Goal: Information Seeking & Learning: Learn about a topic

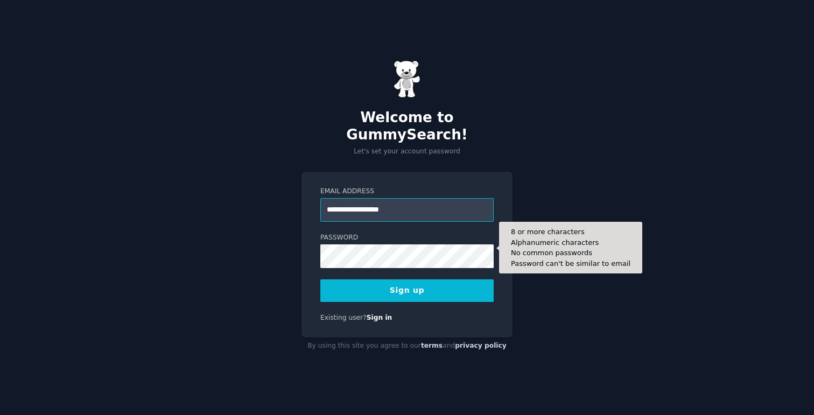
type input "**********"
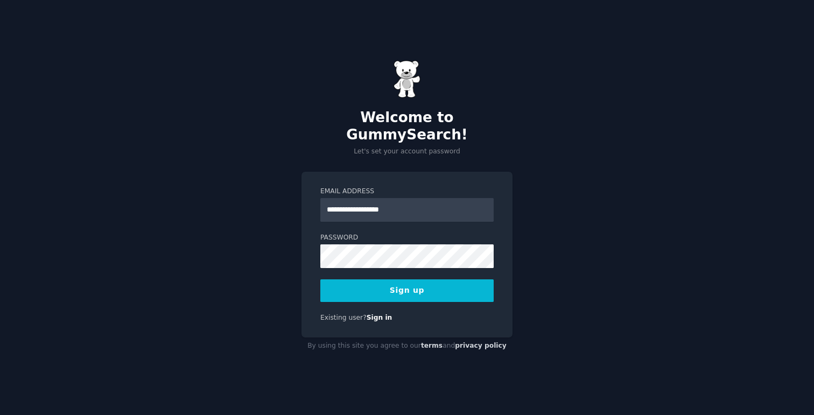
click at [425, 279] on button "Sign up" at bounding box center [406, 290] width 173 height 23
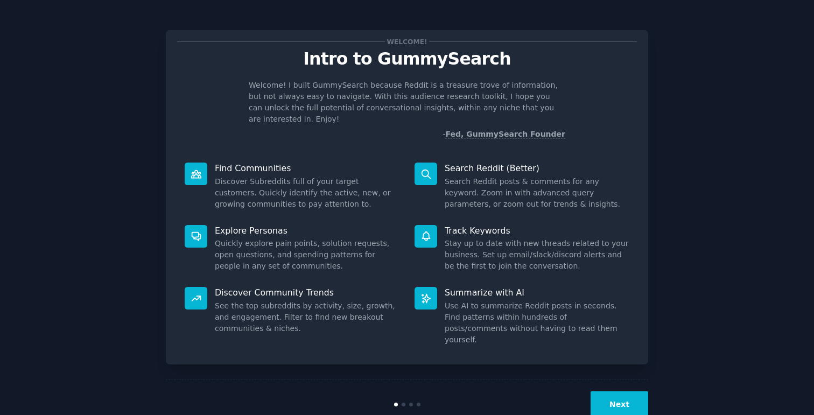
click at [609, 391] on button "Next" at bounding box center [619, 404] width 58 height 26
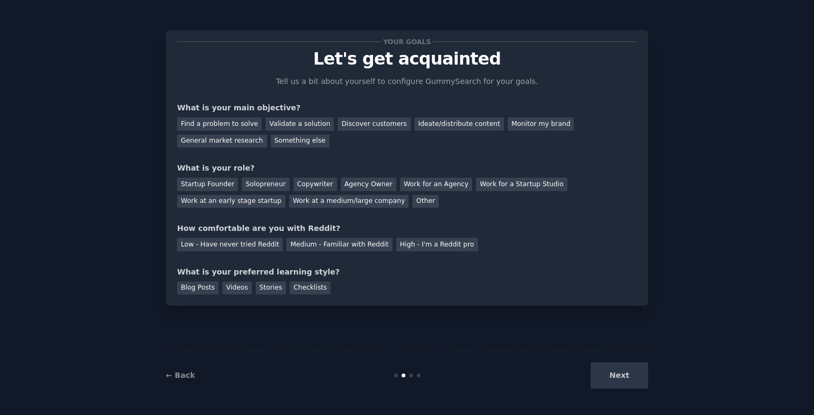
click at [613, 377] on div "Next" at bounding box center [567, 375] width 161 height 26
click at [376, 123] on div "Discover customers" at bounding box center [373, 123] width 73 height 13
click at [350, 201] on div "Work at a medium/large company" at bounding box center [348, 201] width 119 height 13
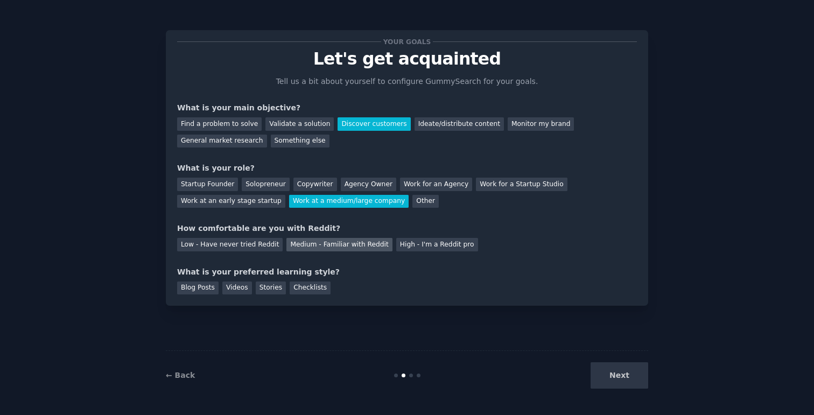
click at [310, 245] on div "Medium - Familiar with Reddit" at bounding box center [338, 244] width 105 height 13
click at [262, 282] on div "Stories" at bounding box center [271, 287] width 30 height 13
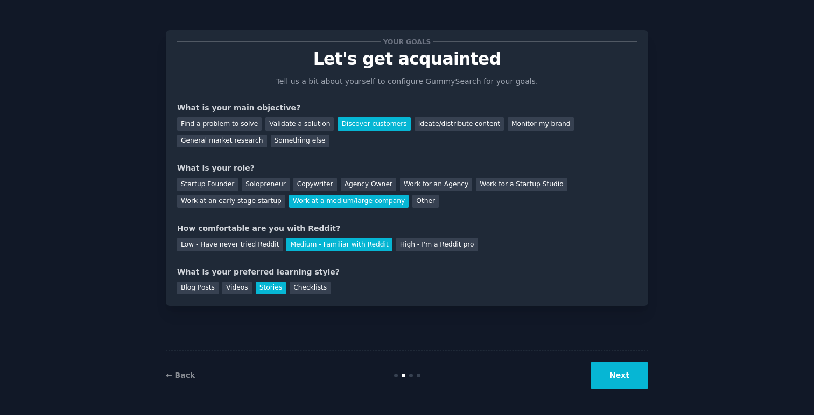
click at [374, 129] on div "Discover customers" at bounding box center [373, 123] width 73 height 13
click at [226, 127] on div "Find a problem to solve" at bounding box center [219, 123] width 85 height 13
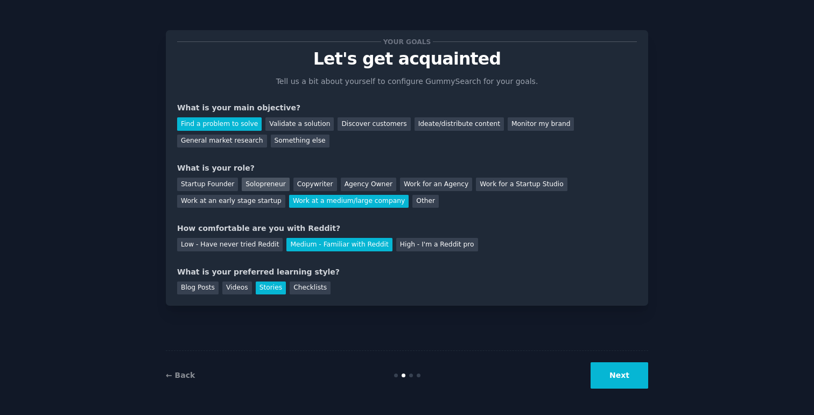
click at [263, 182] on div "Solopreneur" at bounding box center [265, 184] width 47 height 13
click at [615, 376] on button "Next" at bounding box center [619, 375] width 58 height 26
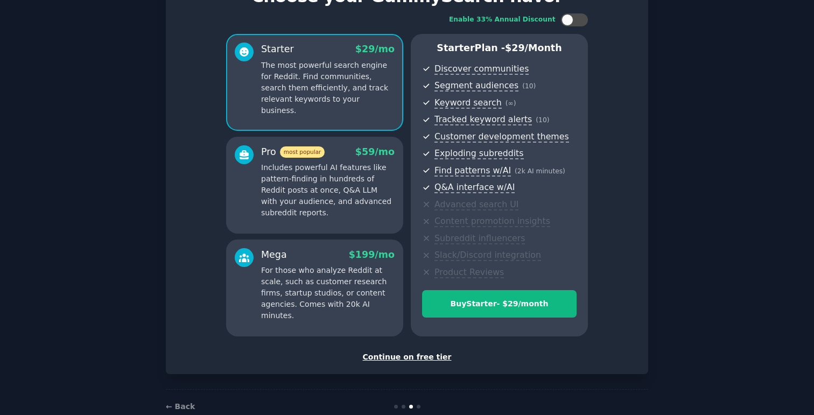
scroll to position [86, 0]
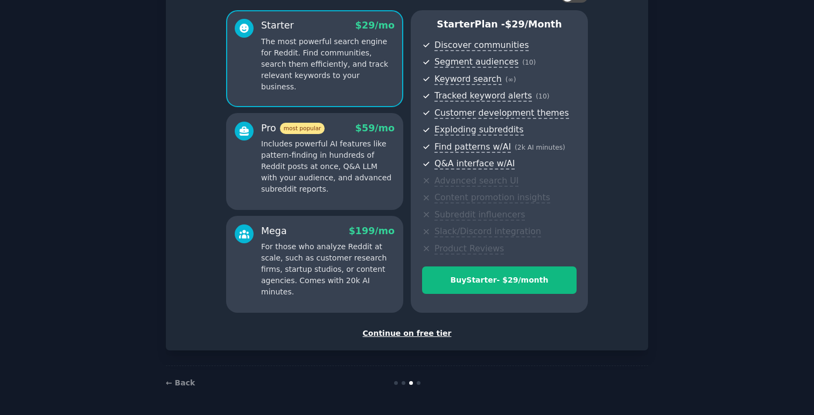
click at [413, 336] on div "Continue on free tier" at bounding box center [407, 333] width 460 height 11
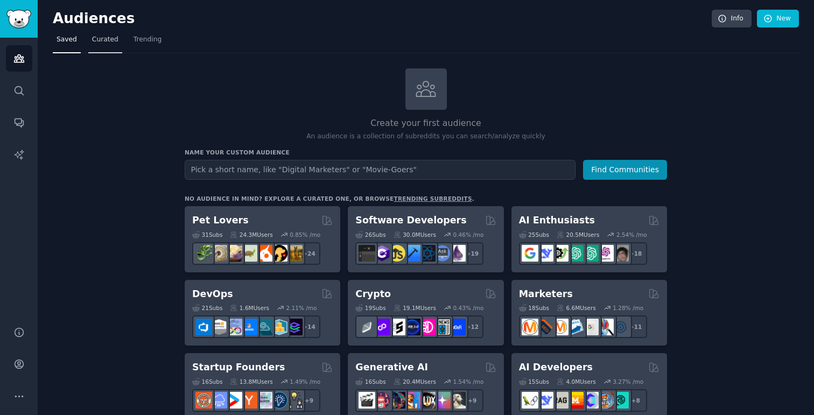
click at [106, 36] on span "Curated" at bounding box center [105, 40] width 26 height 10
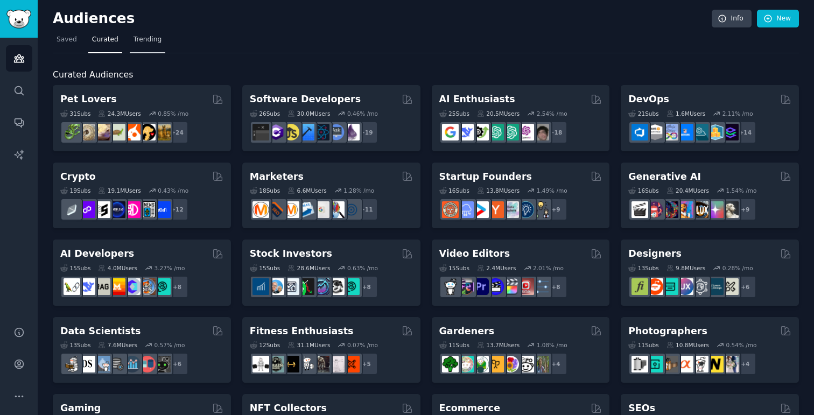
click at [156, 37] on span "Trending" at bounding box center [147, 40] width 28 height 10
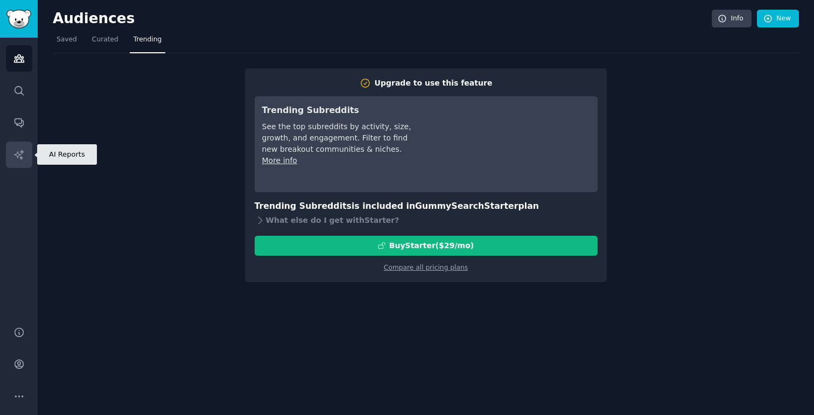
click at [15, 150] on icon "Sidebar" at bounding box center [18, 154] width 11 height 11
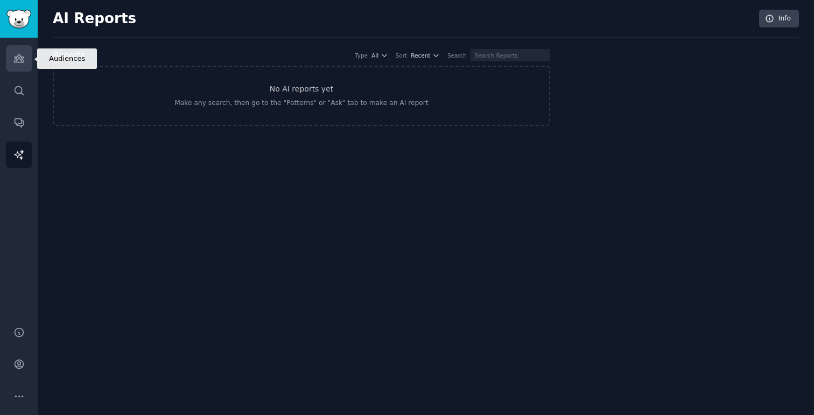
click at [24, 59] on icon "Sidebar" at bounding box center [18, 58] width 11 height 11
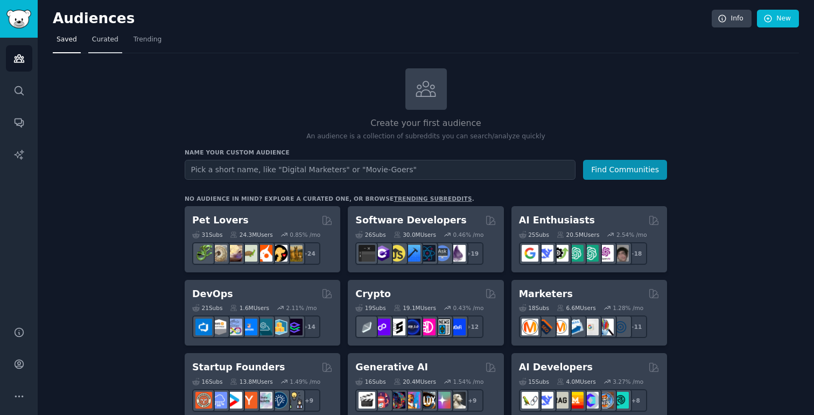
click at [103, 40] on span "Curated" at bounding box center [105, 40] width 26 height 10
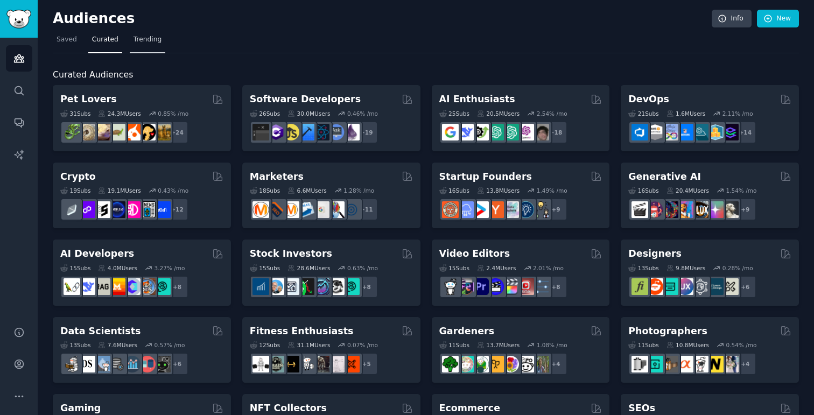
click at [146, 37] on span "Trending" at bounding box center [147, 40] width 28 height 10
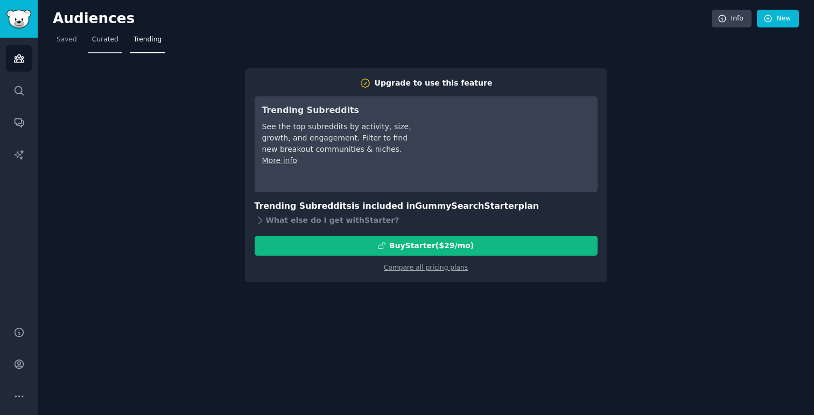
click at [105, 37] on span "Curated" at bounding box center [105, 40] width 26 height 10
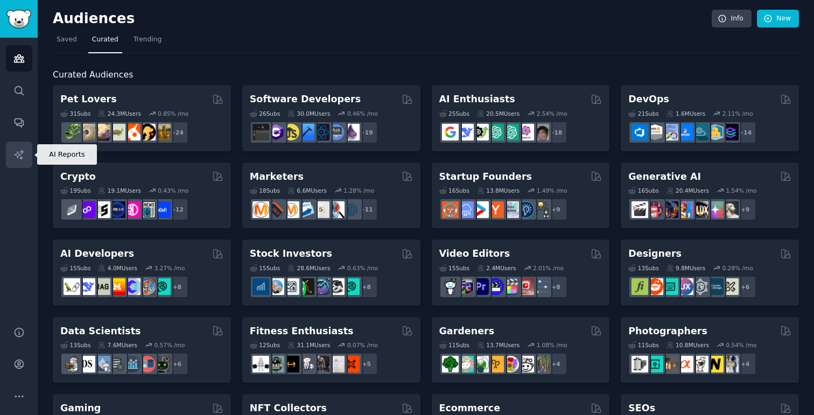
click at [18, 158] on icon "Sidebar" at bounding box center [18, 154] width 11 height 11
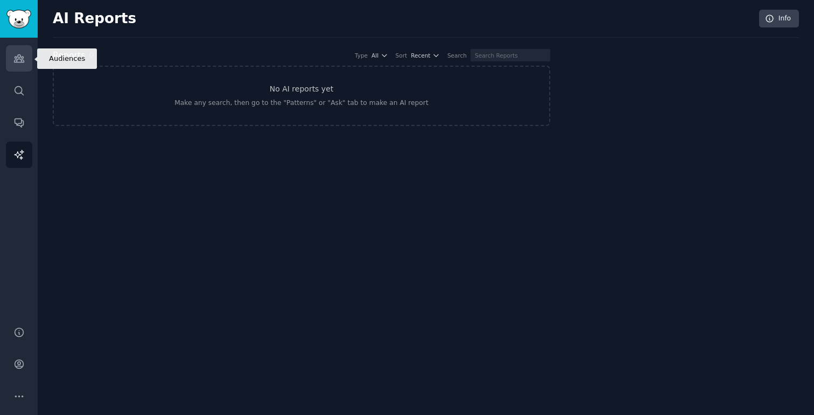
click at [18, 53] on icon "Sidebar" at bounding box center [18, 58] width 11 height 11
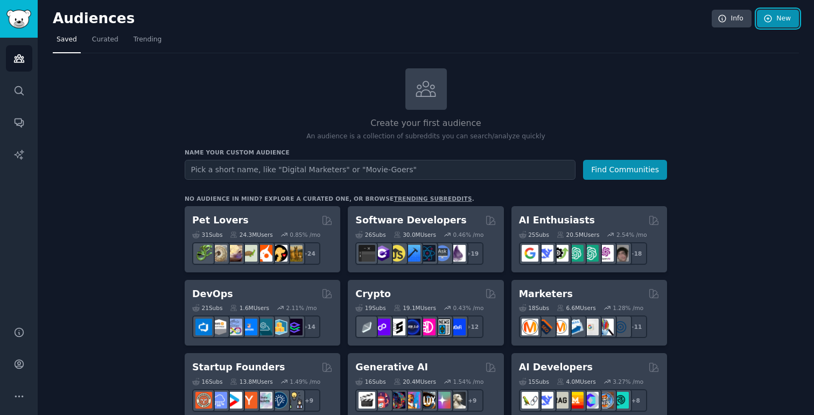
click at [777, 19] on link "New" at bounding box center [778, 19] width 42 height 18
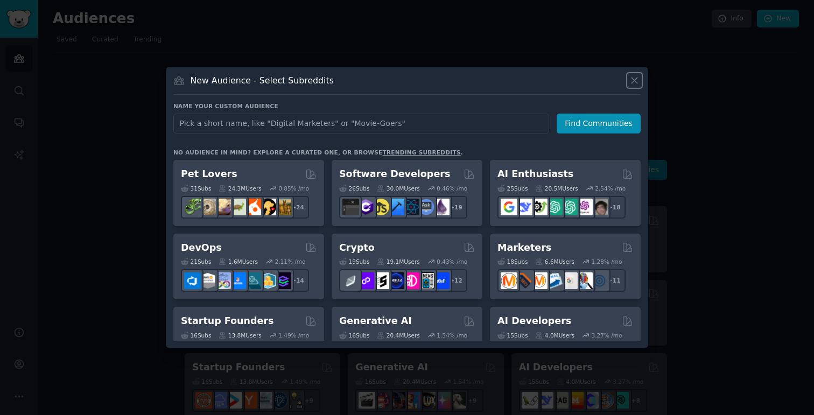
click at [634, 81] on icon at bounding box center [634, 80] width 11 height 11
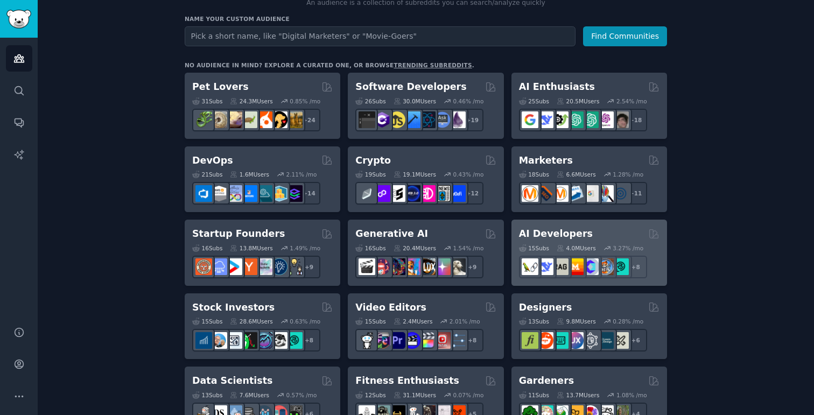
scroll to position [126, 0]
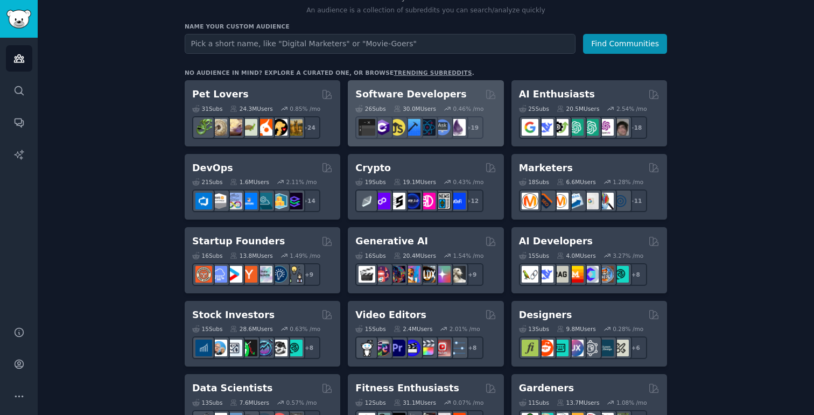
click at [407, 91] on h2 "Software Developers" at bounding box center [410, 94] width 111 height 13
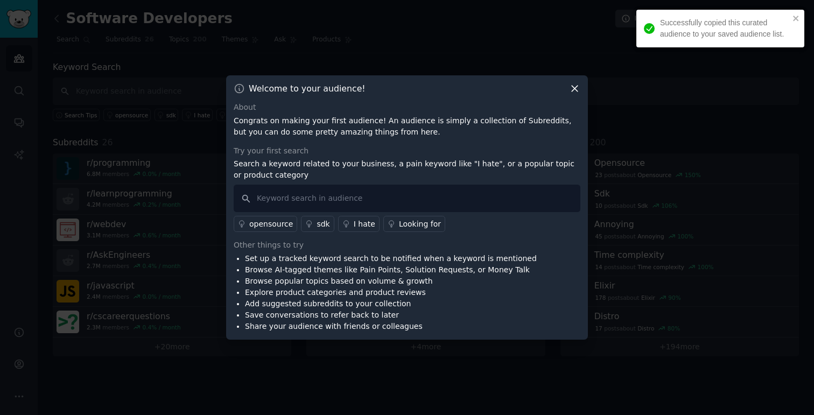
click at [582, 89] on div "Welcome to your audience! About Congrats on making your first audience! An audi…" at bounding box center [407, 207] width 362 height 264
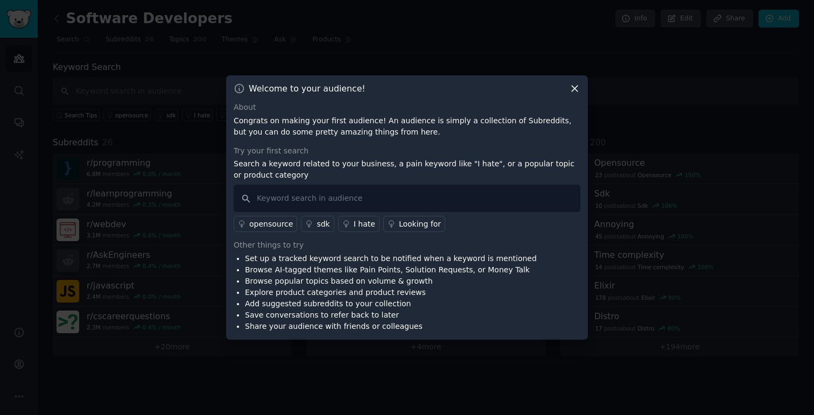
click at [581, 89] on div "Welcome to your audience! About Congrats on making your first audience! An audi…" at bounding box center [407, 207] width 362 height 264
click at [578, 89] on icon at bounding box center [574, 88] width 11 height 11
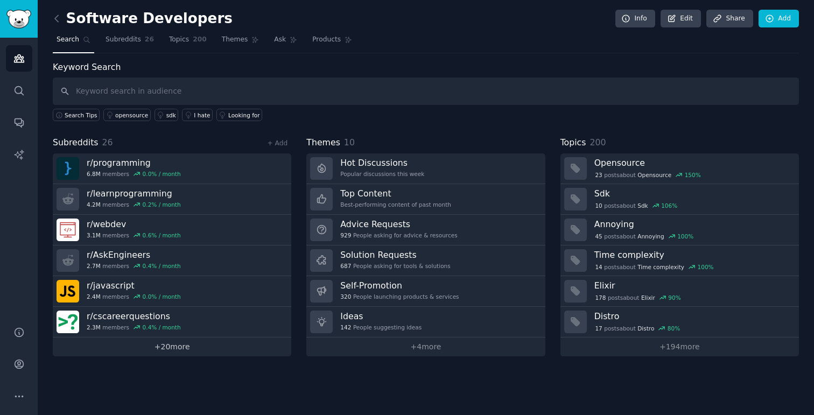
click at [178, 347] on link "+ 20 more" at bounding box center [172, 346] width 238 height 19
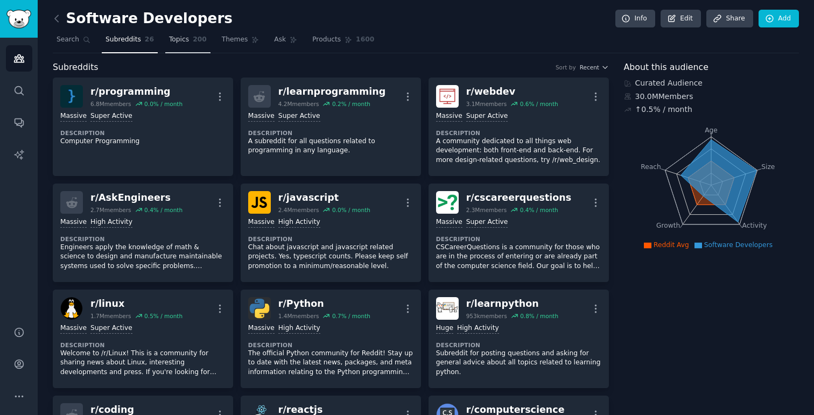
click at [182, 39] on span "Topics" at bounding box center [179, 40] width 20 height 10
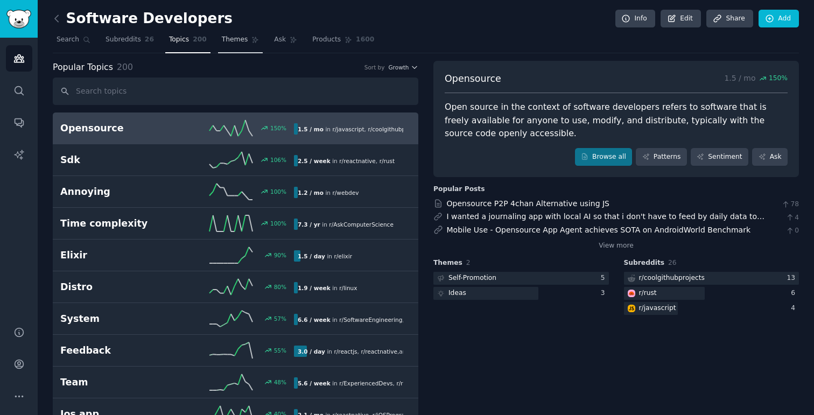
click at [236, 42] on span "Themes" at bounding box center [235, 40] width 26 height 10
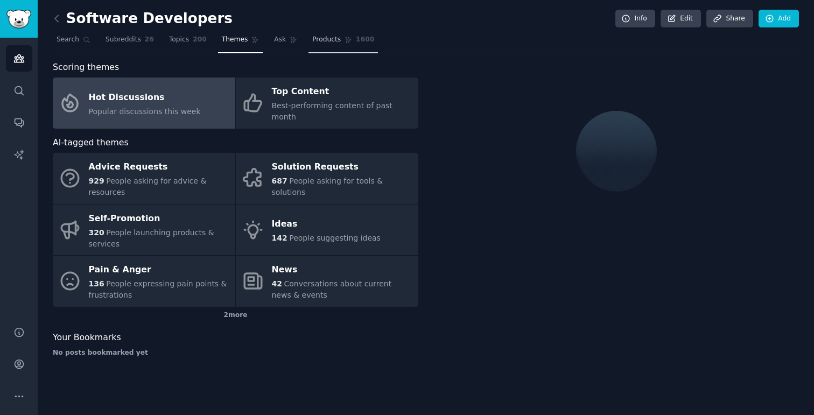
click at [321, 41] on span "Products" at bounding box center [326, 40] width 29 height 10
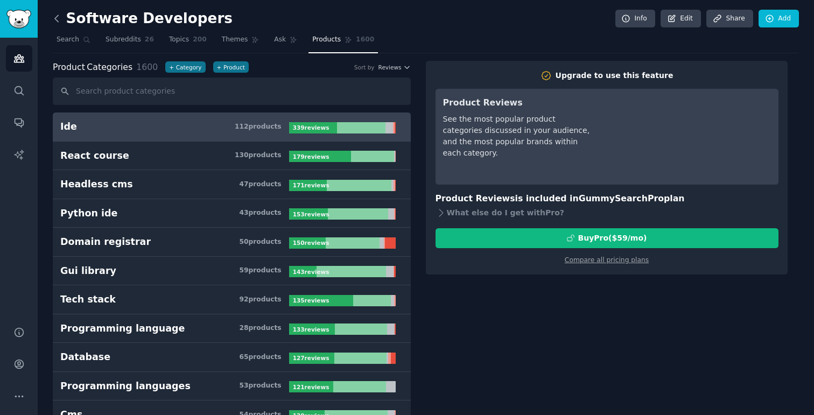
click at [56, 18] on icon at bounding box center [56, 18] width 11 height 11
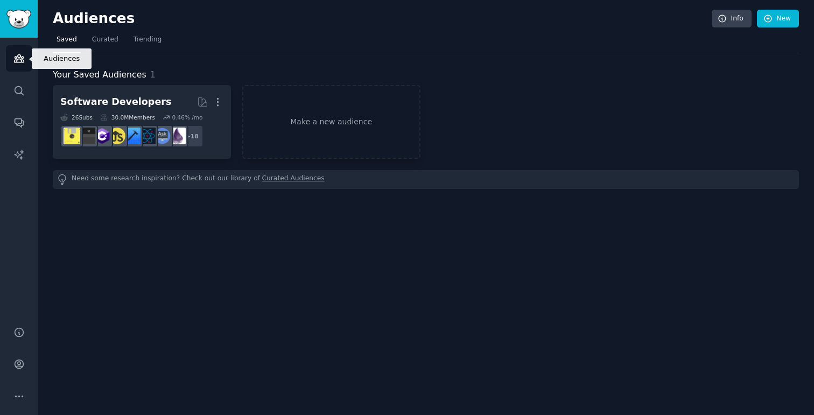
click at [8, 59] on link "Audiences" at bounding box center [19, 58] width 26 height 26
click at [20, 58] on icon "Sidebar" at bounding box center [18, 58] width 11 height 11
click at [153, 38] on span "Trending" at bounding box center [147, 40] width 28 height 10
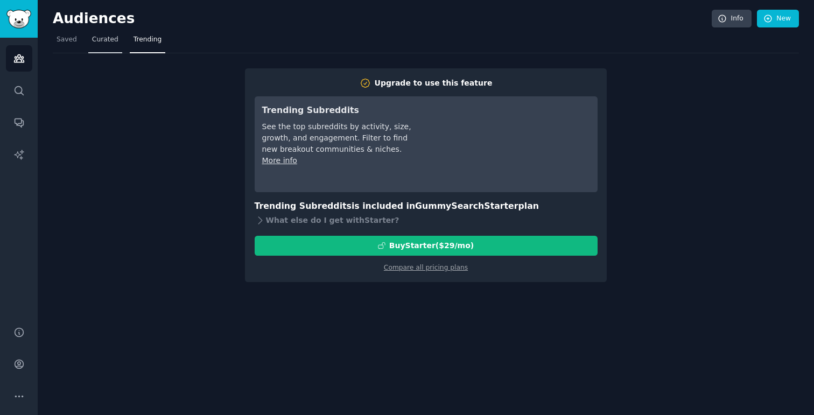
click at [102, 36] on span "Curated" at bounding box center [105, 40] width 26 height 10
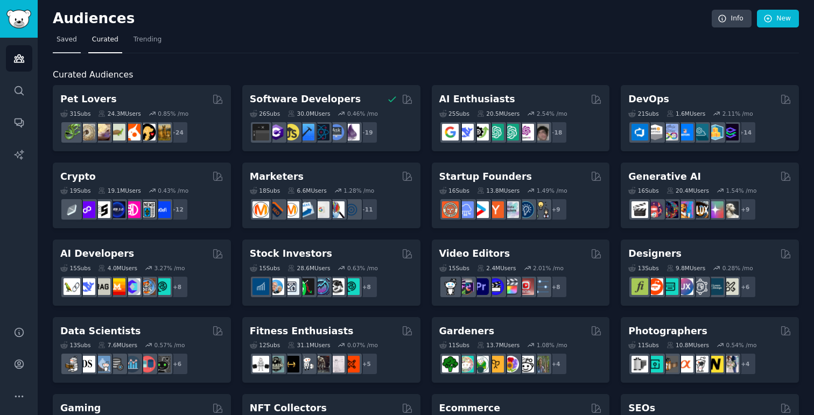
click at [65, 44] on link "Saved" at bounding box center [67, 42] width 28 height 22
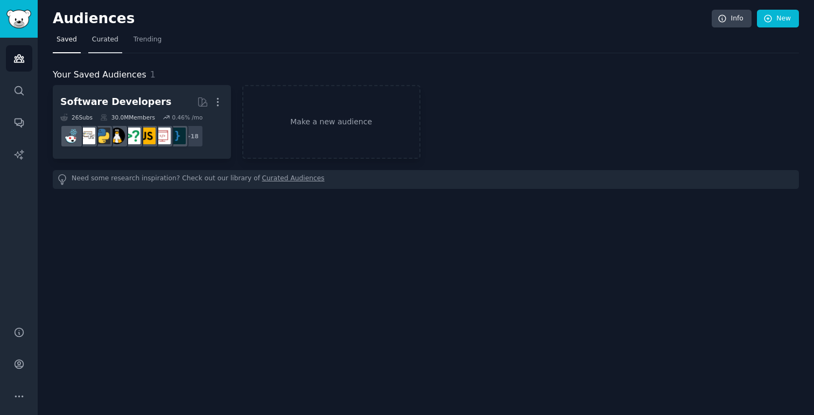
click at [99, 44] on span "Curated" at bounding box center [105, 40] width 26 height 10
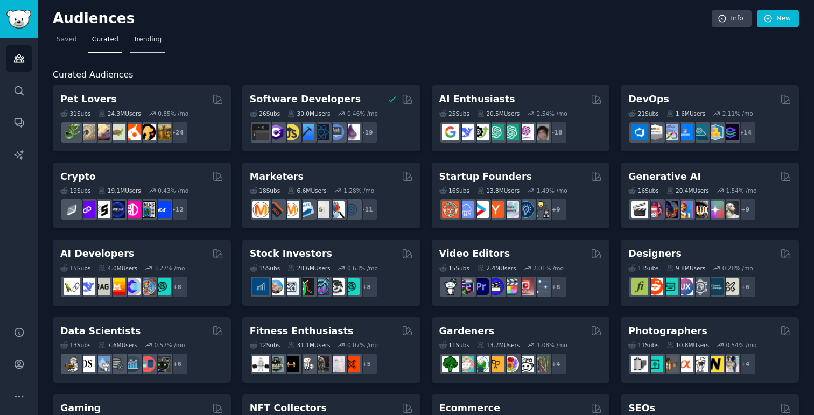
click at [144, 37] on span "Trending" at bounding box center [147, 40] width 28 height 10
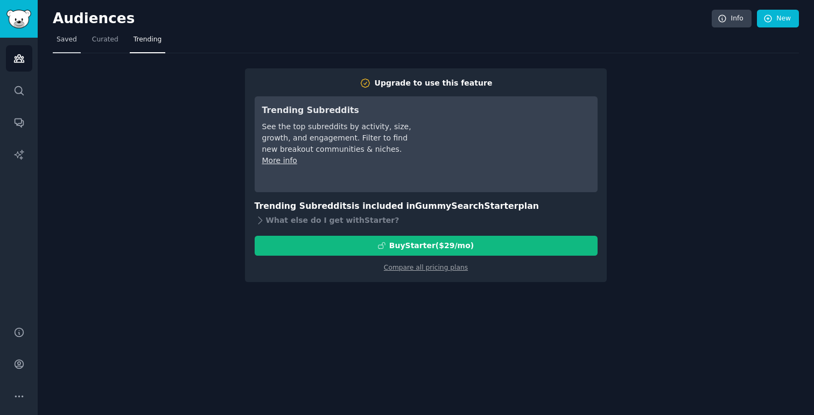
click at [71, 40] on span "Saved" at bounding box center [67, 40] width 20 height 10
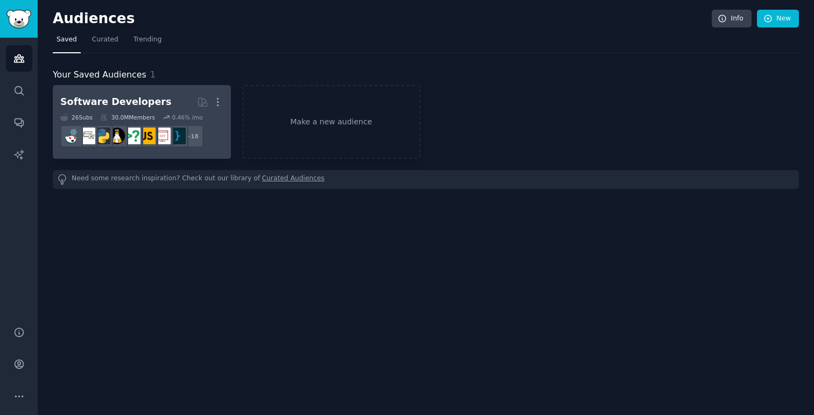
click at [102, 100] on div "Software Developers" at bounding box center [115, 101] width 111 height 13
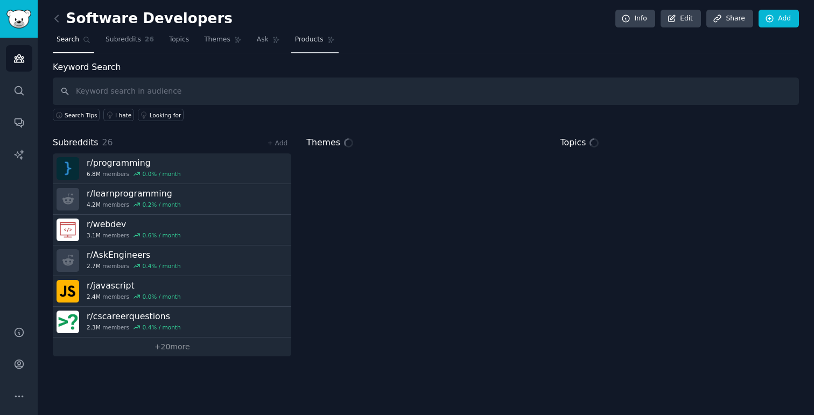
click at [299, 42] on span "Products" at bounding box center [309, 40] width 29 height 10
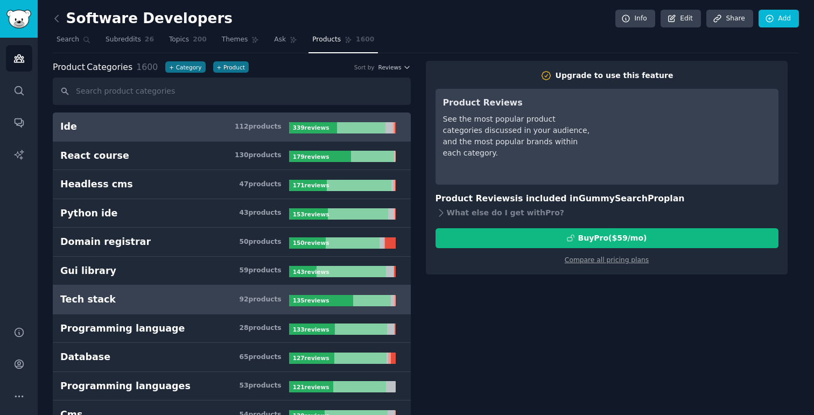
click at [109, 297] on h3 "Tech stack 92 product s" at bounding box center [174, 299] width 229 height 13
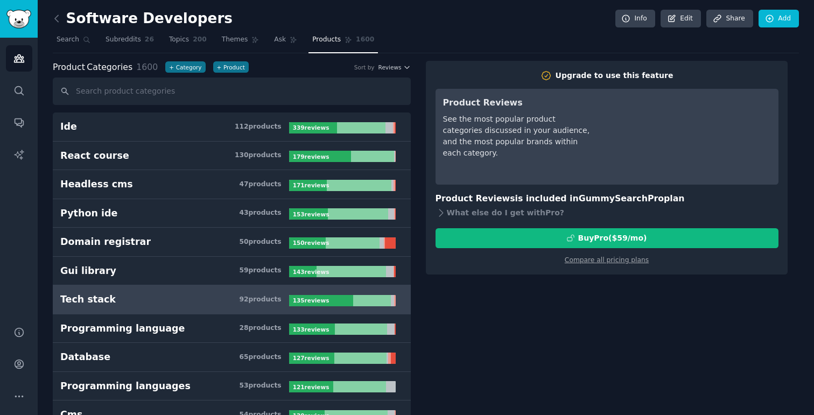
click at [201, 299] on h3 "Tech stack 92 product s" at bounding box center [174, 299] width 229 height 13
click at [275, 42] on span "Ask" at bounding box center [280, 40] width 12 height 10
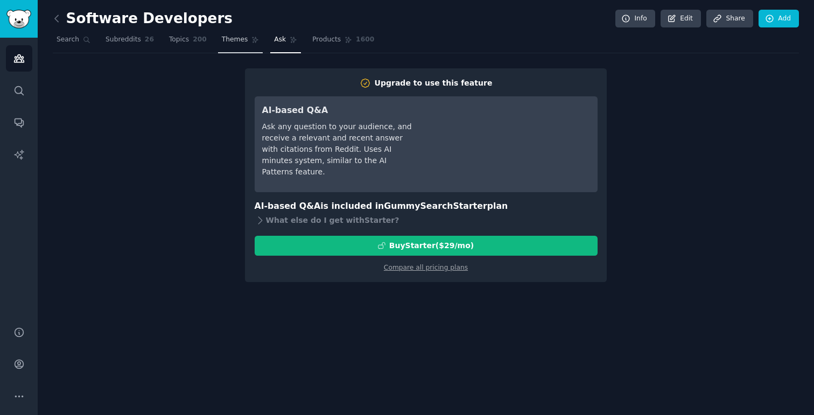
click at [233, 41] on span "Themes" at bounding box center [235, 40] width 26 height 10
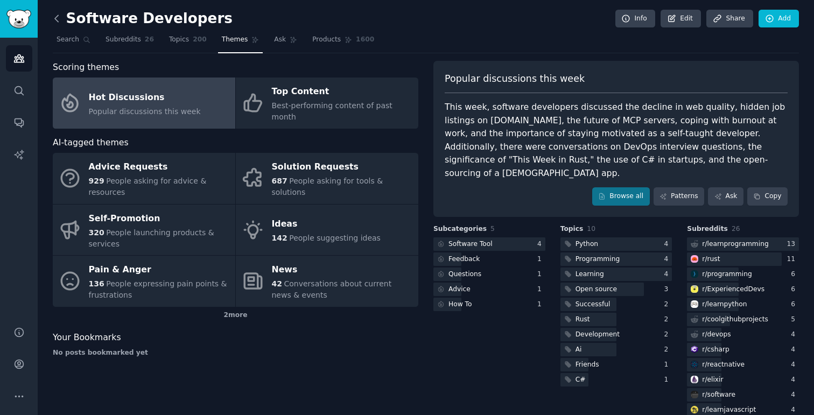
click at [57, 18] on icon at bounding box center [56, 18] width 11 height 11
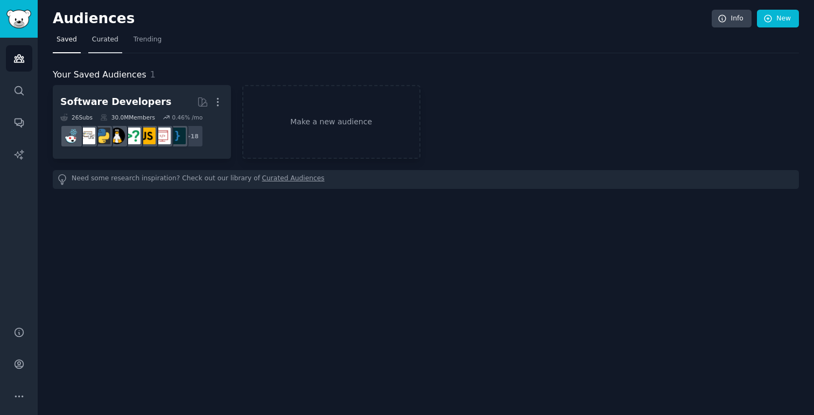
click at [107, 41] on span "Curated" at bounding box center [105, 40] width 26 height 10
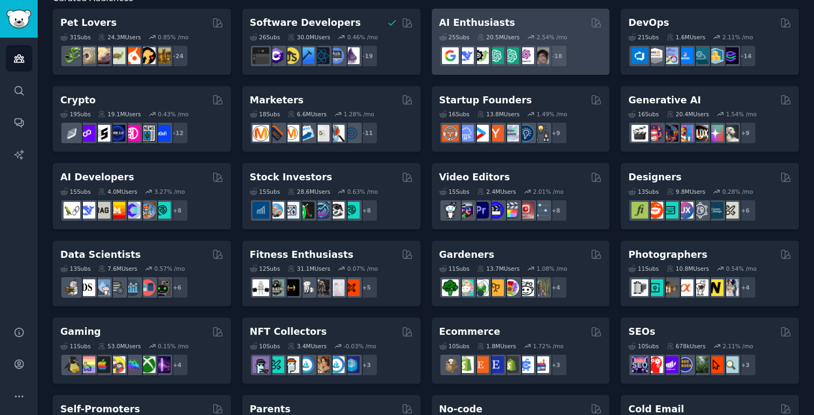
scroll to position [78, 0]
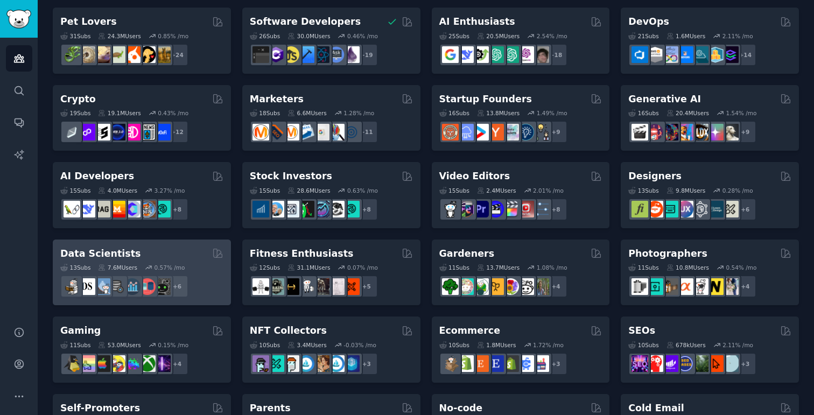
click at [113, 252] on h2 "Data Scientists" at bounding box center [100, 253] width 80 height 13
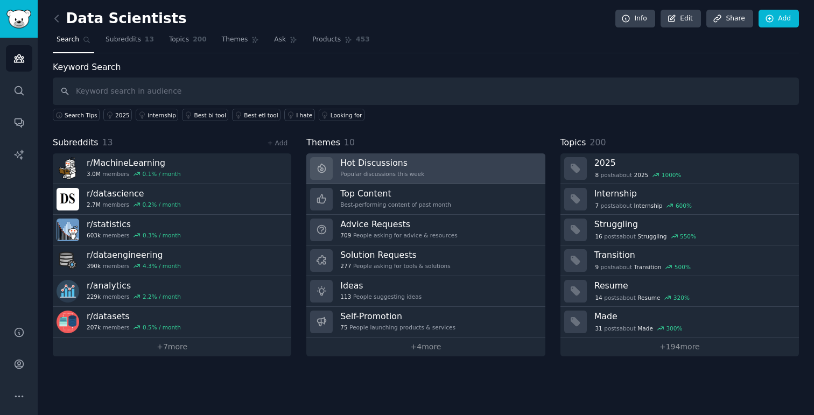
click at [382, 159] on h3 "Hot Discussions" at bounding box center [382, 162] width 84 height 11
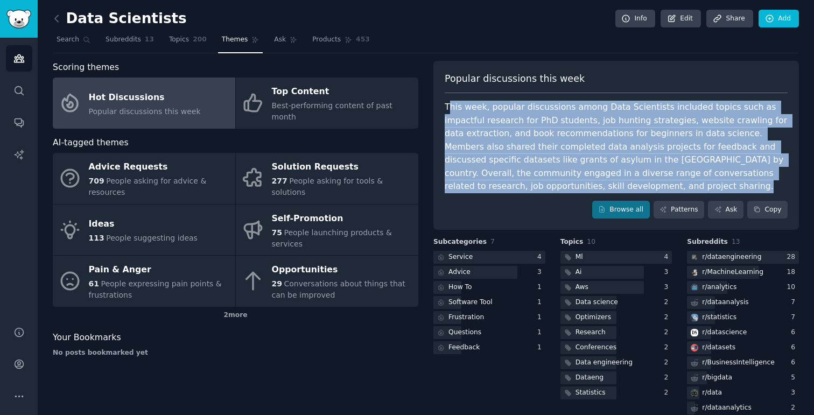
drag, startPoint x: 446, startPoint y: 106, endPoint x: 552, endPoint y: 194, distance: 138.0
click at [552, 194] on div "Popular discussions this week This week, popular discussions among Data Scienti…" at bounding box center [615, 146] width 365 height 170
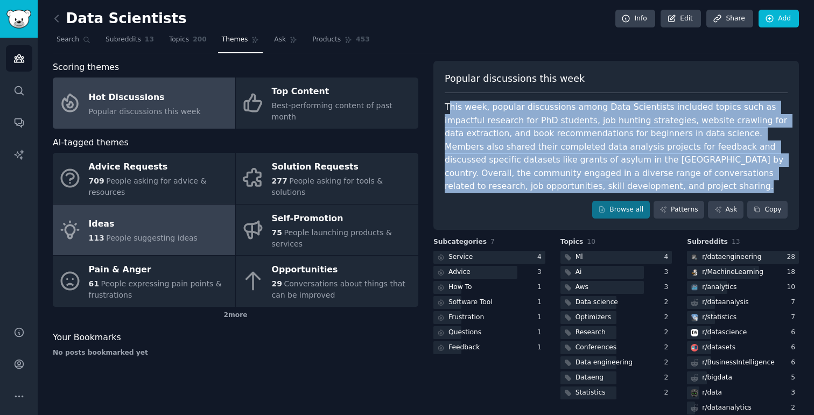
click at [127, 221] on div "Ideas" at bounding box center [143, 224] width 109 height 17
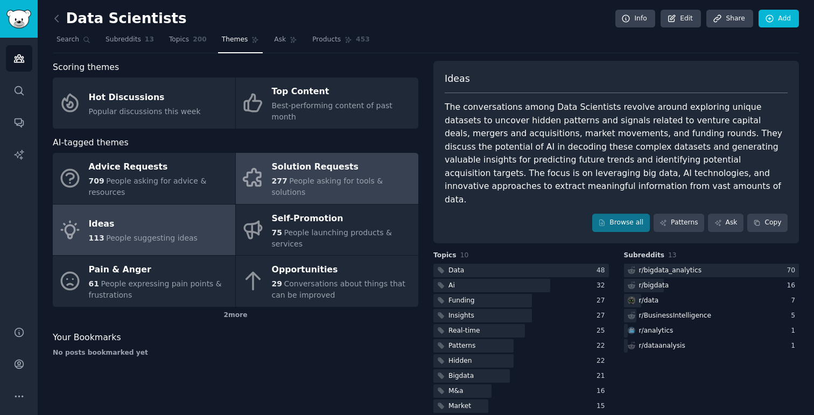
click at [328, 159] on div "Solution Requests" at bounding box center [342, 167] width 141 height 17
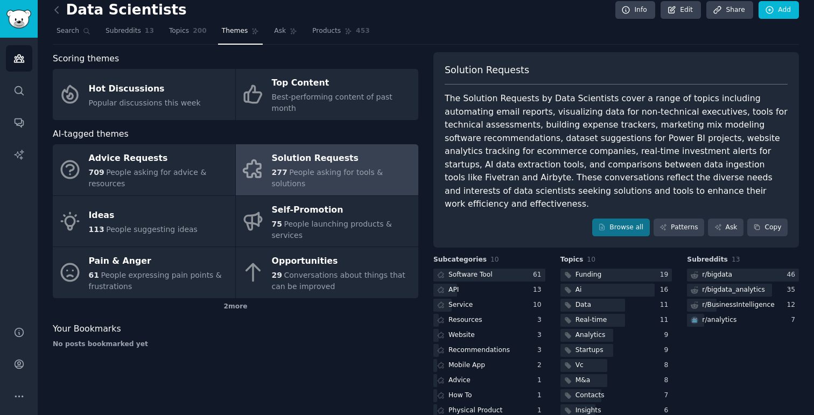
scroll to position [15, 0]
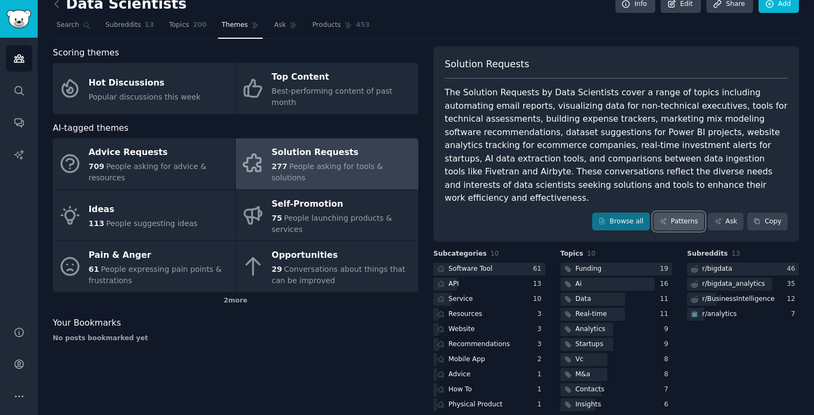
click at [678, 213] on link "Patterns" at bounding box center [678, 222] width 51 height 18
click at [722, 213] on link "Ask" at bounding box center [726, 222] width 36 height 18
click at [279, 40] on div "Data Scientists Info Edit Share Add Search Subreddits 13 Topics 200 Themes Ask …" at bounding box center [426, 207] width 746 height 413
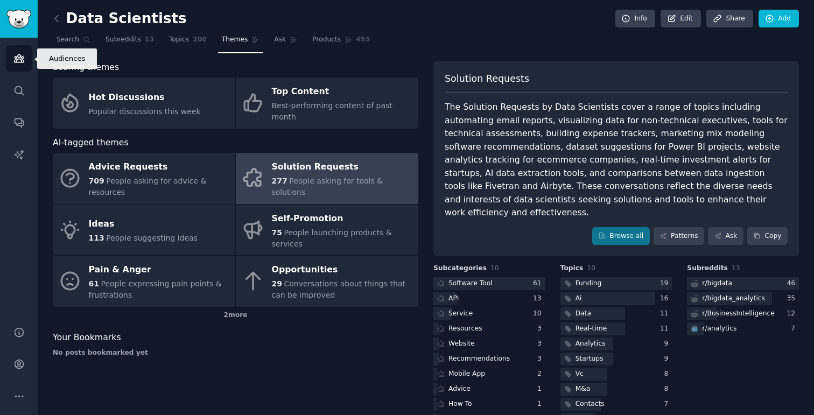
click at [13, 64] on icon "Sidebar" at bounding box center [18, 58] width 11 height 11
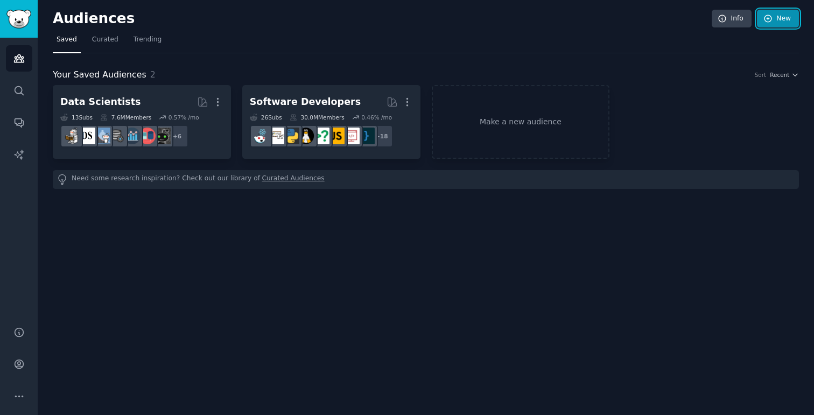
click at [778, 14] on link "New" at bounding box center [778, 19] width 42 height 18
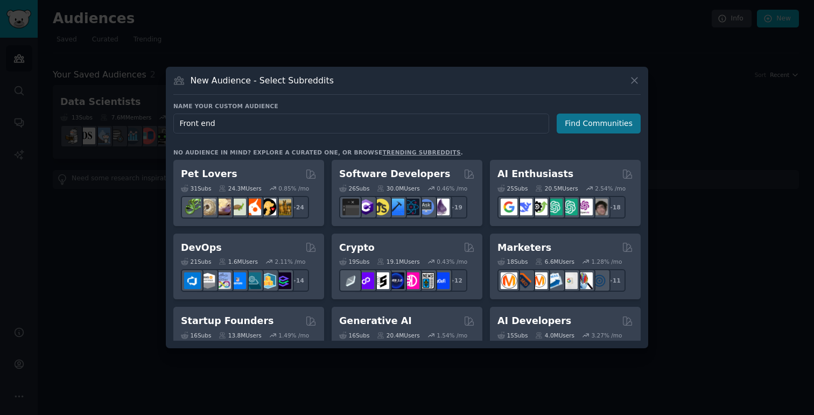
type input "Front end"
click at [597, 122] on button "Find Communities" at bounding box center [599, 124] width 84 height 20
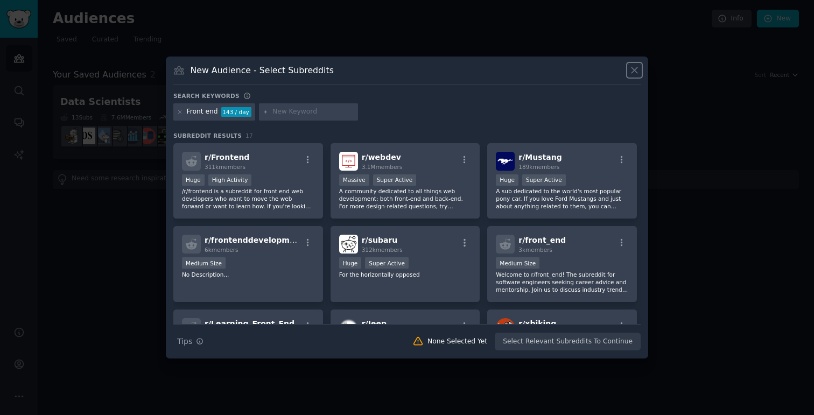
click at [634, 71] on icon at bounding box center [634, 71] width 6 height 6
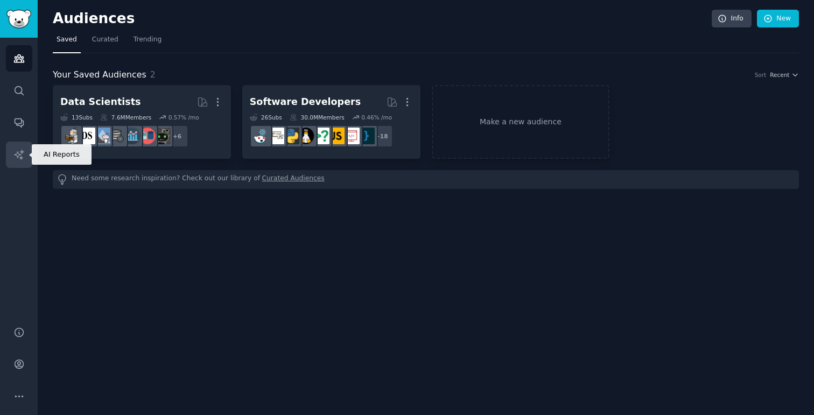
click at [19, 154] on icon "Sidebar" at bounding box center [18, 154] width 9 height 9
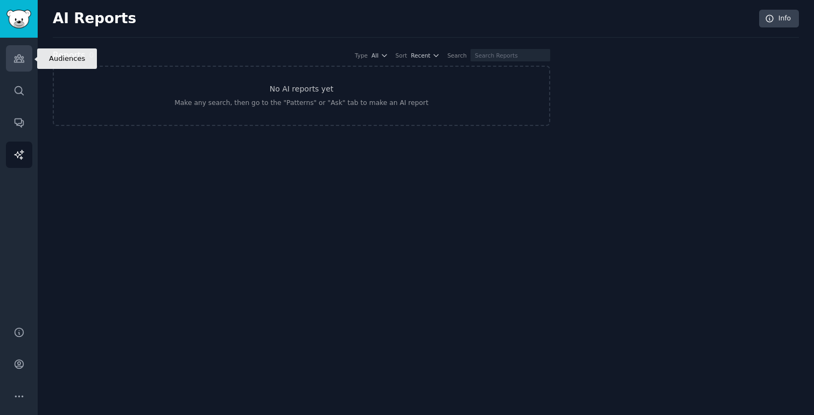
click at [21, 60] on icon "Sidebar" at bounding box center [19, 59] width 10 height 8
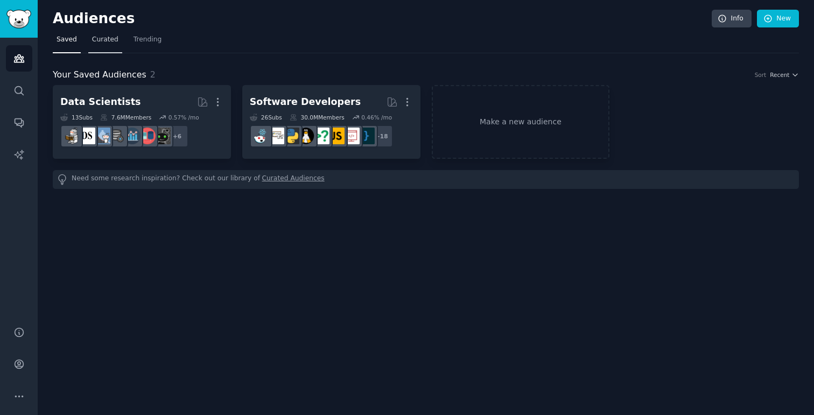
click at [100, 41] on span "Curated" at bounding box center [105, 40] width 26 height 10
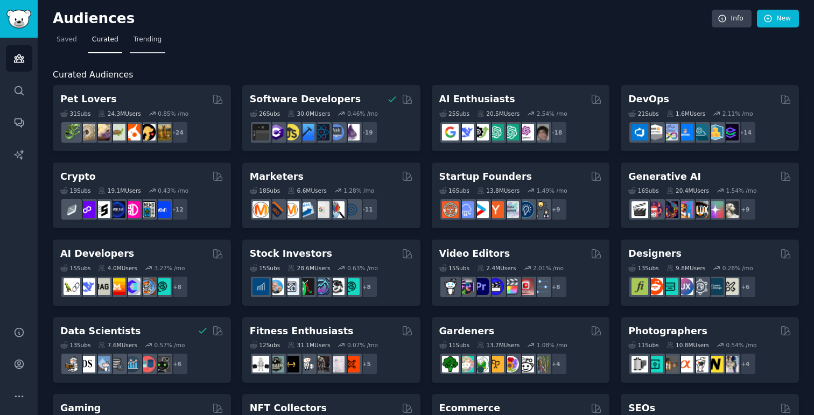
click at [149, 41] on span "Trending" at bounding box center [147, 40] width 28 height 10
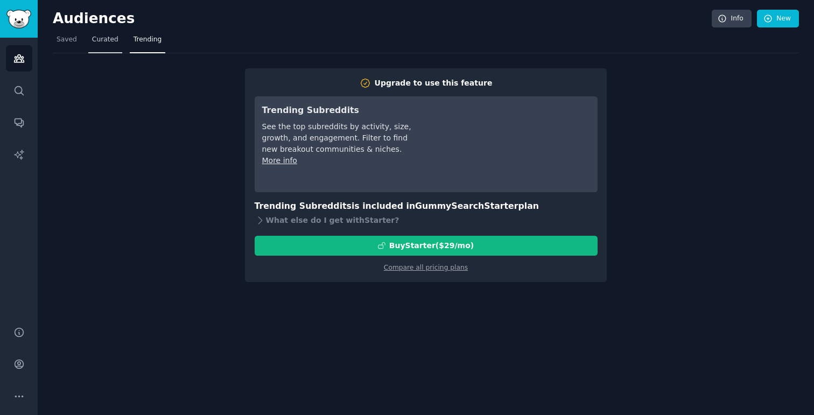
click at [95, 40] on span "Curated" at bounding box center [105, 40] width 26 height 10
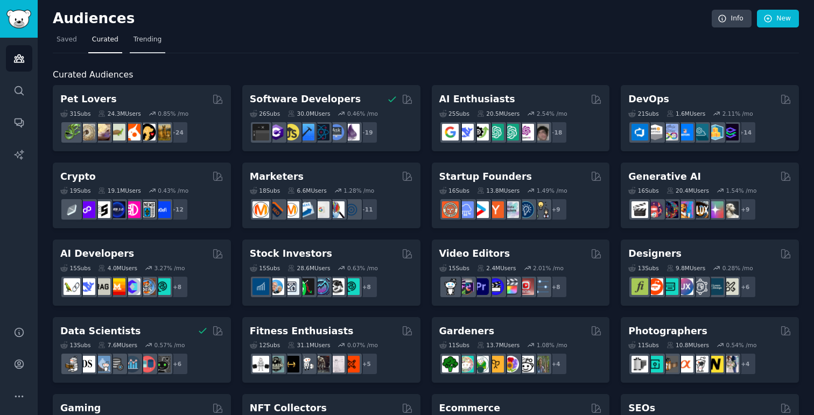
click at [142, 42] on span "Trending" at bounding box center [147, 40] width 28 height 10
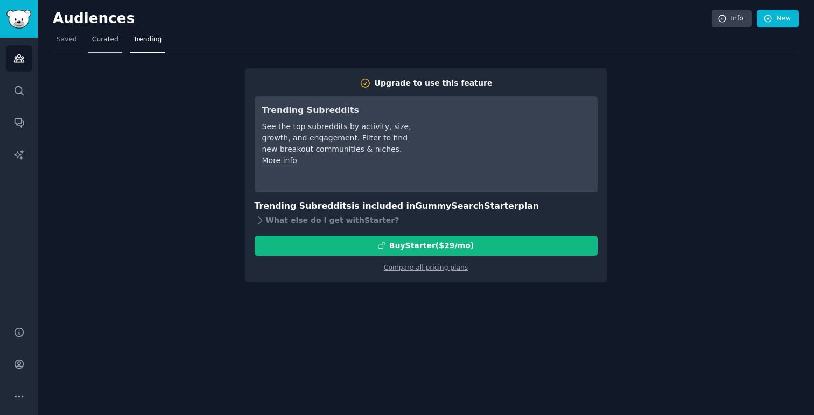
click at [102, 40] on span "Curated" at bounding box center [105, 40] width 26 height 10
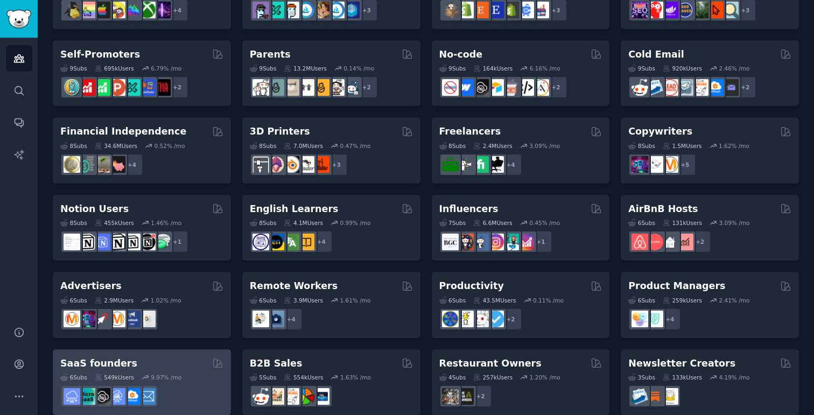
scroll to position [446, 0]
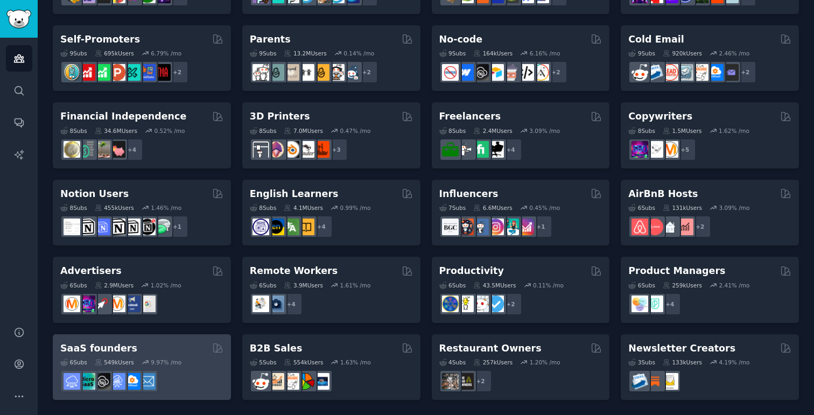
click at [161, 346] on div "SaaS founders" at bounding box center [141, 348] width 163 height 13
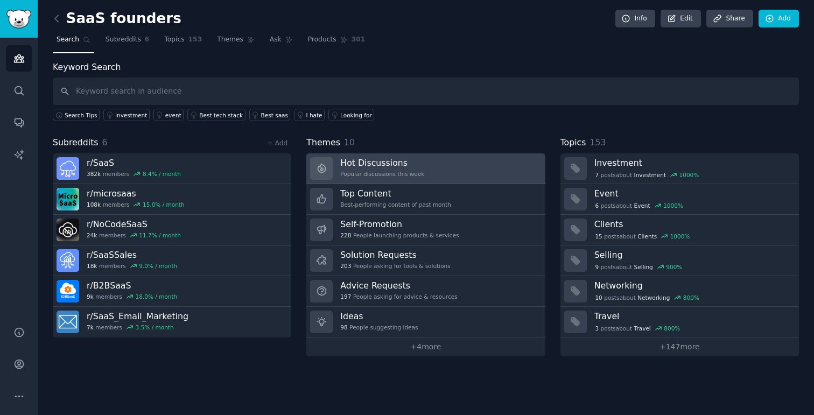
click at [357, 167] on h3 "Hot Discussions" at bounding box center [382, 162] width 84 height 11
